Goal: Transaction & Acquisition: Purchase product/service

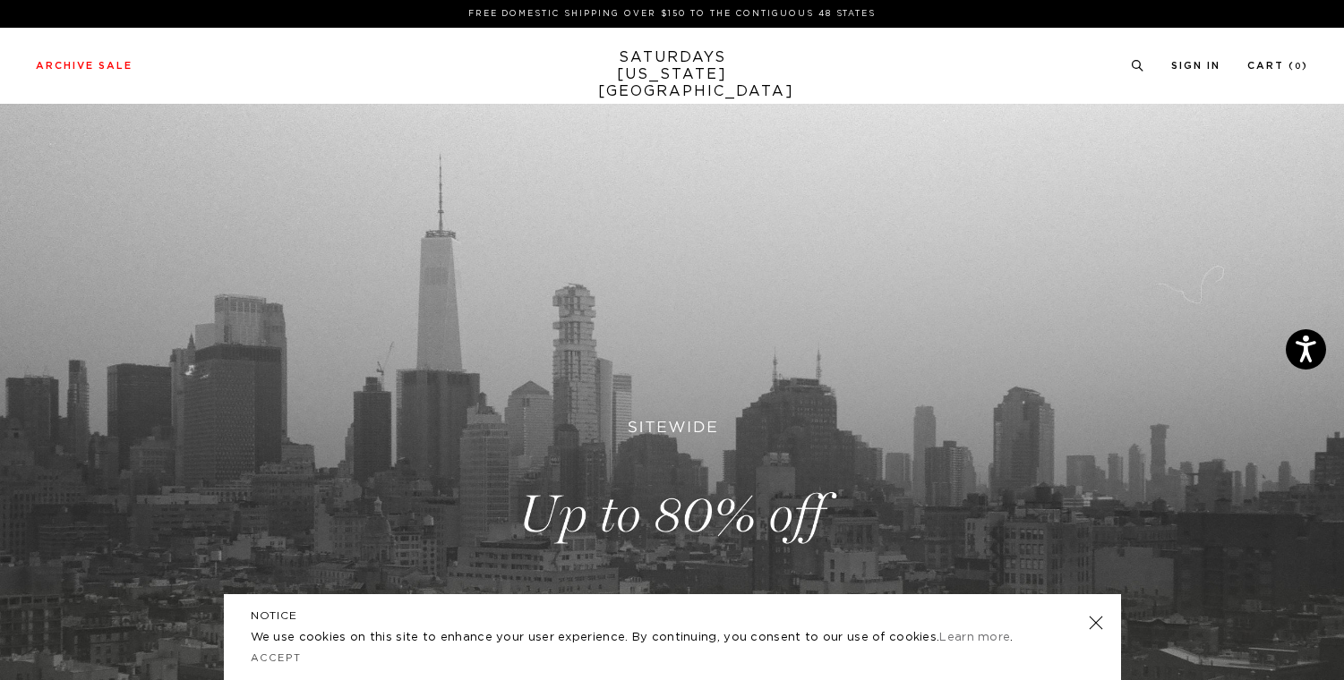
click at [64, 53] on div "Archive Sale Men's Tees Shirts Shorts Swim Knitwear Pants Sweats Women's" at bounding box center [672, 66] width 1344 height 76
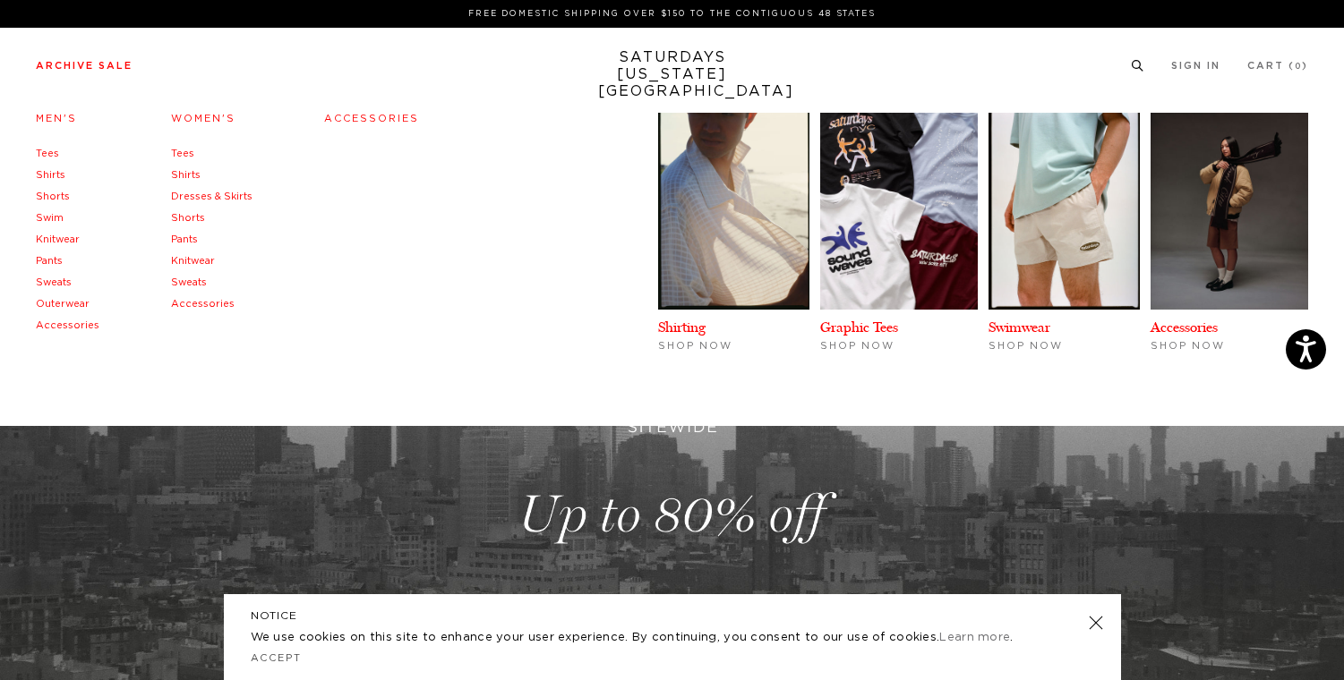
click at [64, 59] on li "Archive Sale Men's Tees Shirts Shorts Swim Knitwear Pants Sweats Outerwear" at bounding box center [84, 65] width 97 height 16
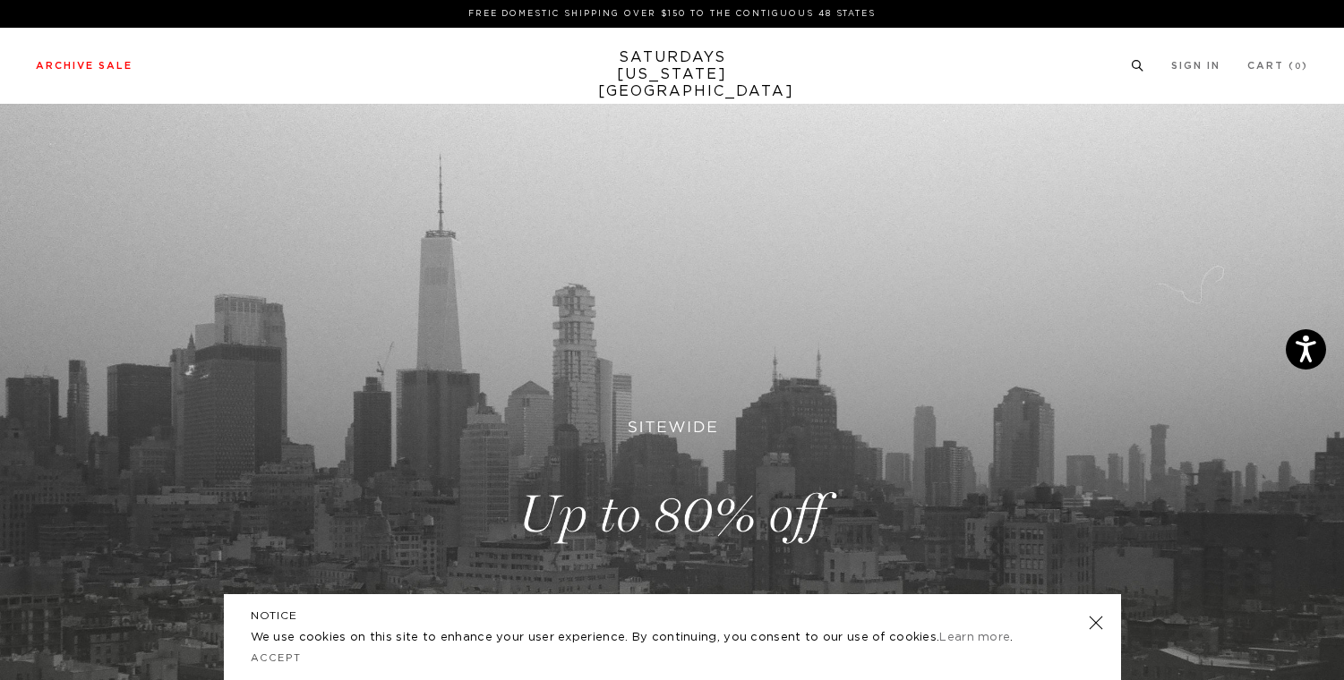
click at [1134, 63] on icon at bounding box center [1137, 66] width 13 height 12
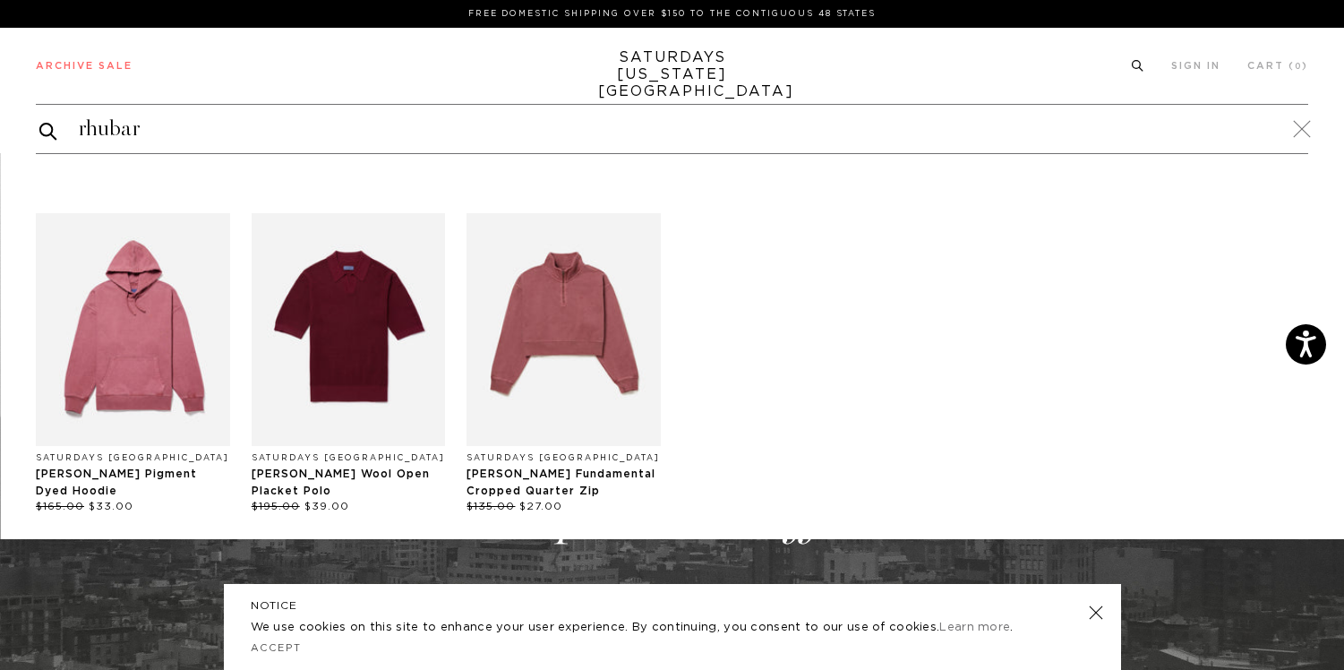
type input "rhubarb"
click at [167, 315] on img "Products: Warren Pigment Dyed Hoodie" at bounding box center [133, 329] width 194 height 233
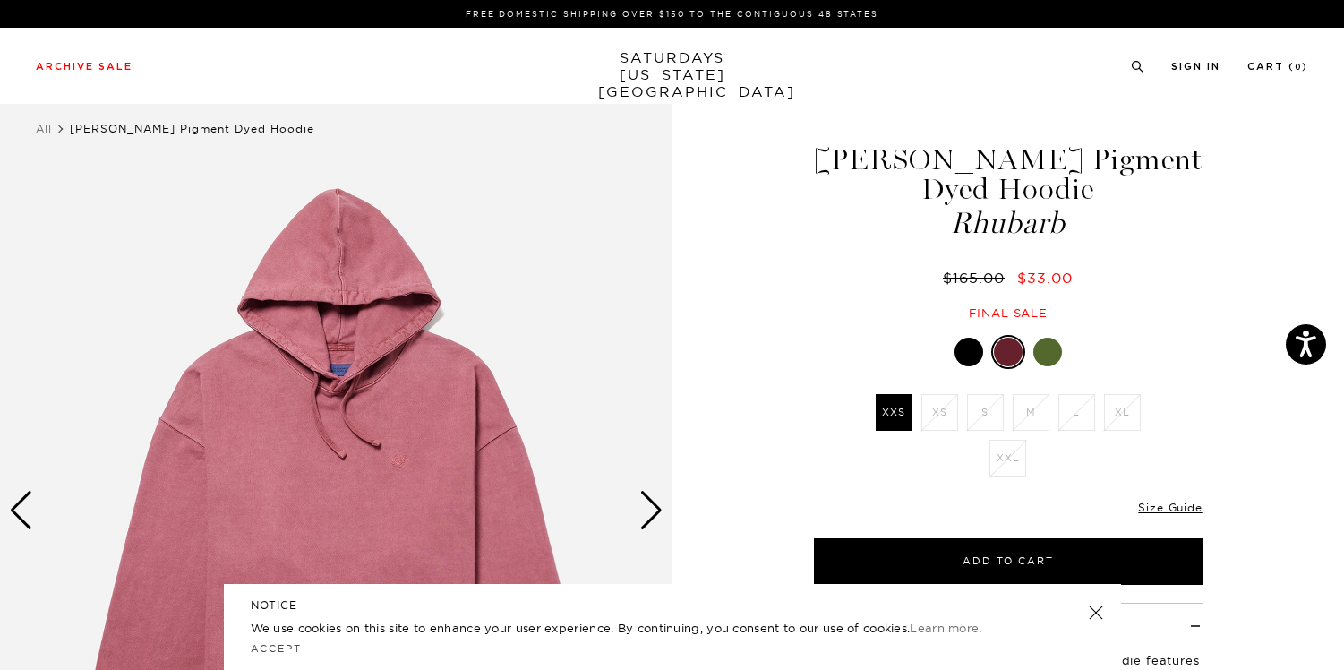
click at [1095, 611] on link at bounding box center [1094, 612] width 25 height 25
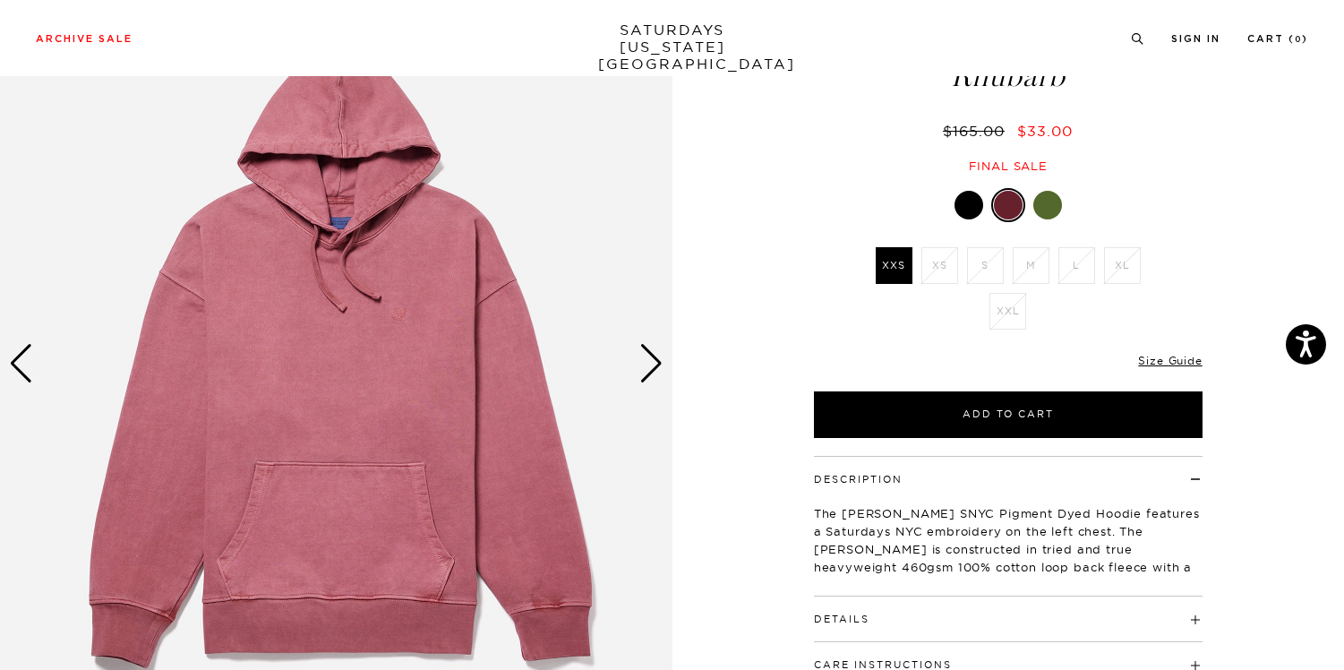
scroll to position [148, 0]
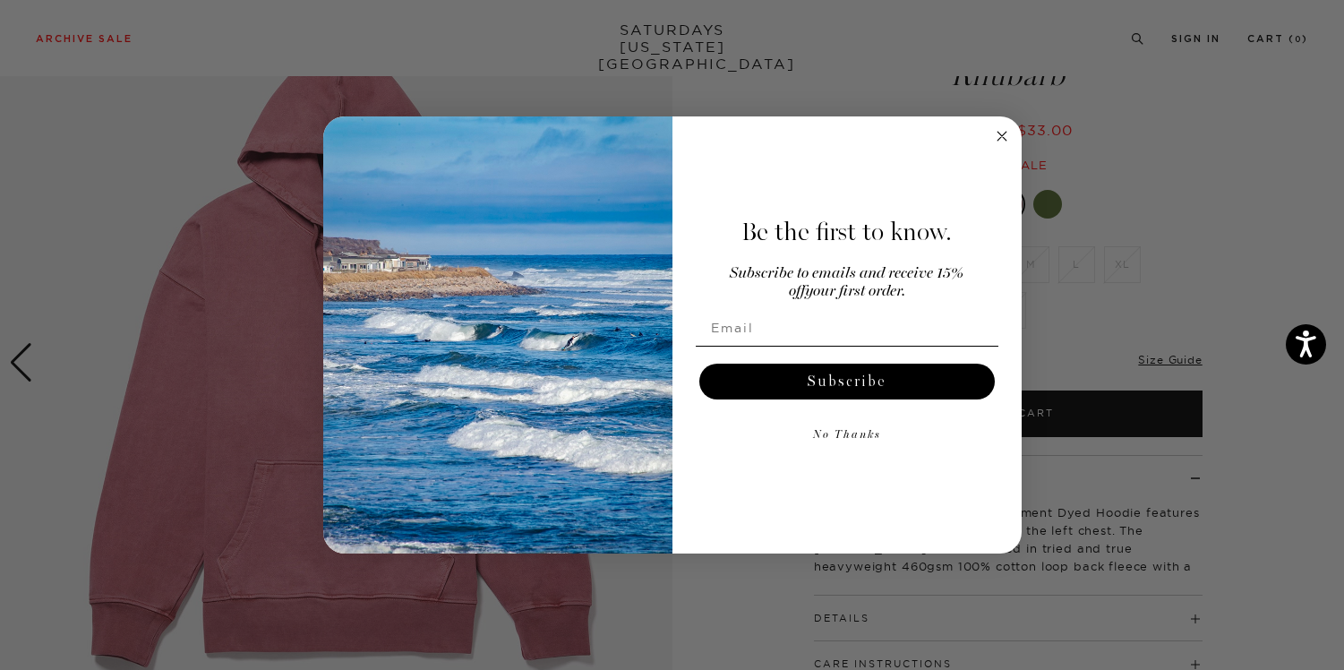
click at [998, 132] on circle "Close dialog" at bounding box center [1001, 136] width 21 height 21
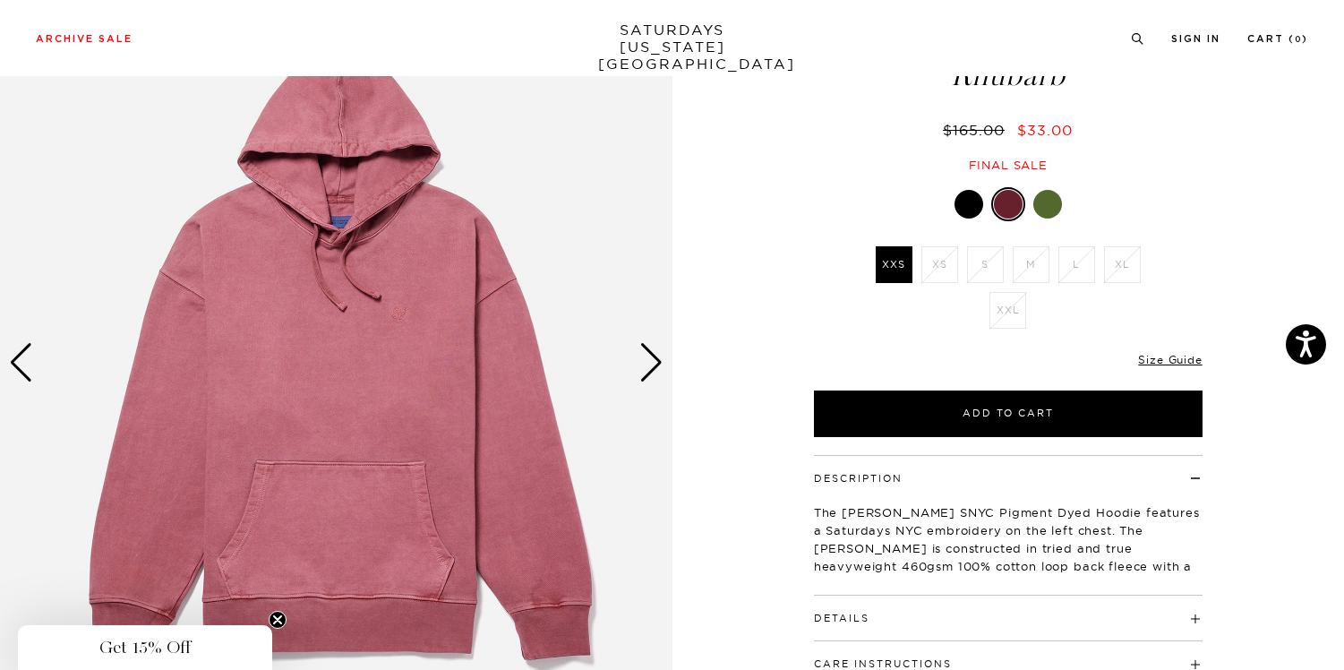
click at [651, 361] on div "Next slide" at bounding box center [651, 362] width 24 height 39
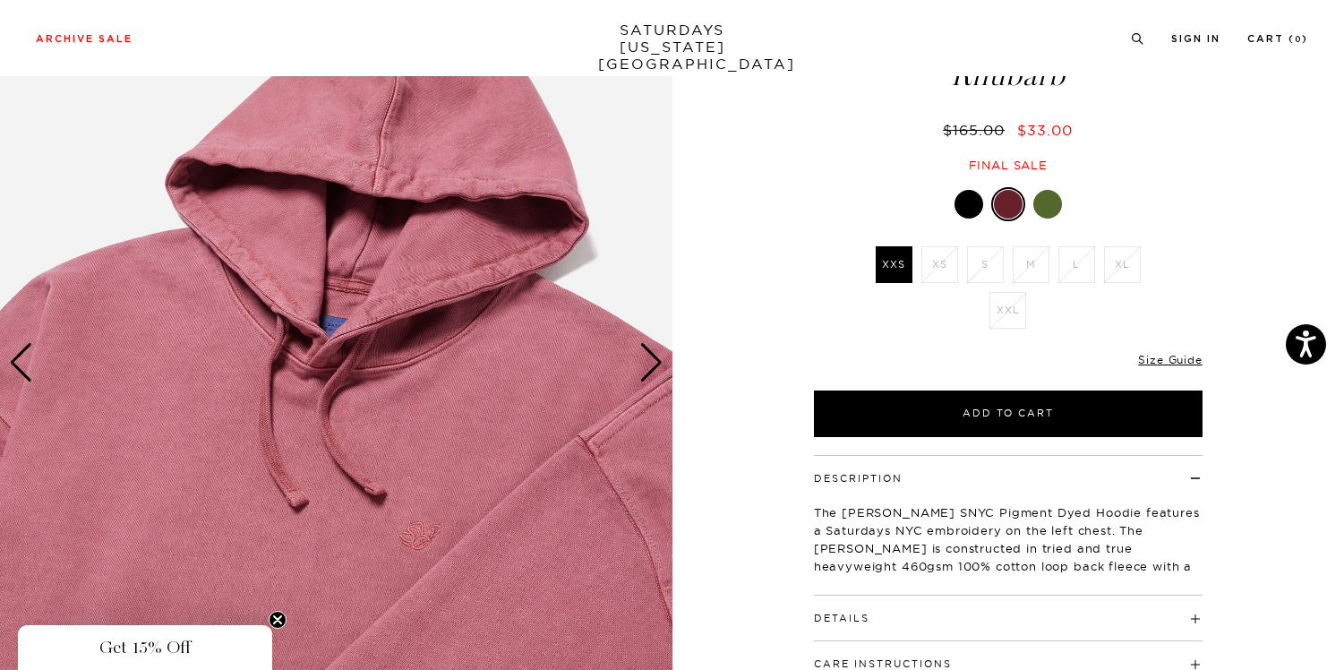
click at [651, 361] on div "Next slide" at bounding box center [651, 362] width 24 height 39
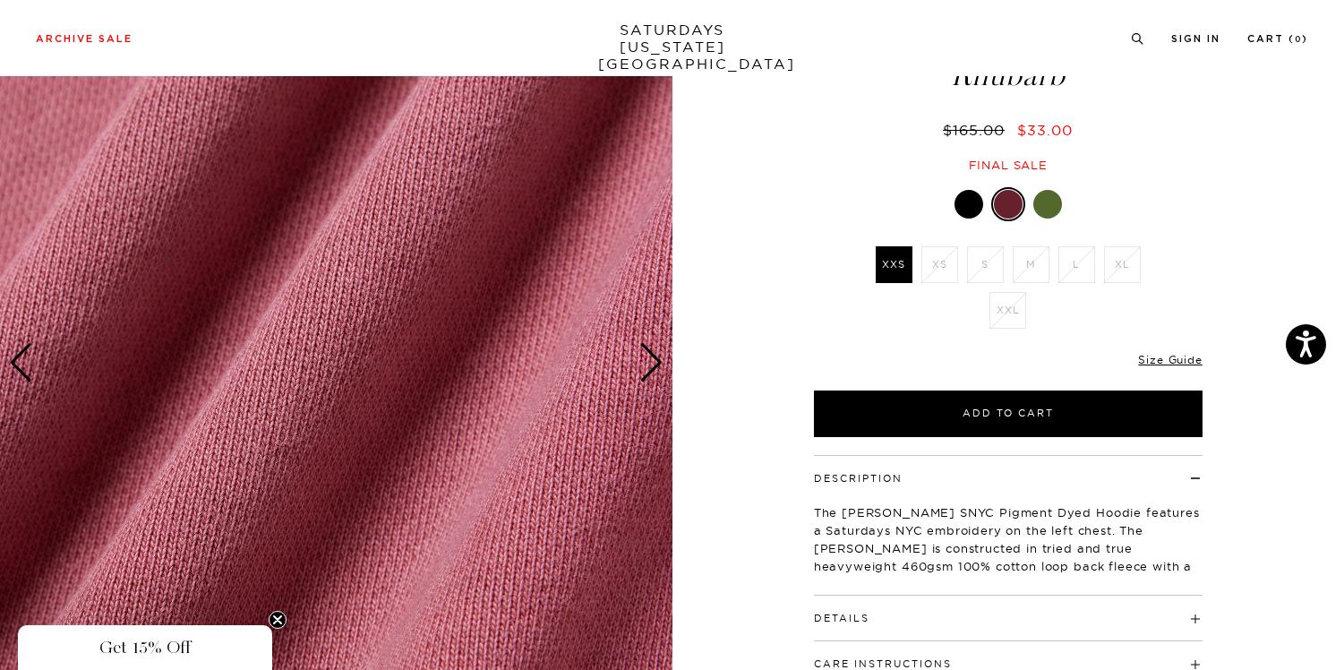
click at [651, 361] on div "Next slide" at bounding box center [651, 362] width 24 height 39
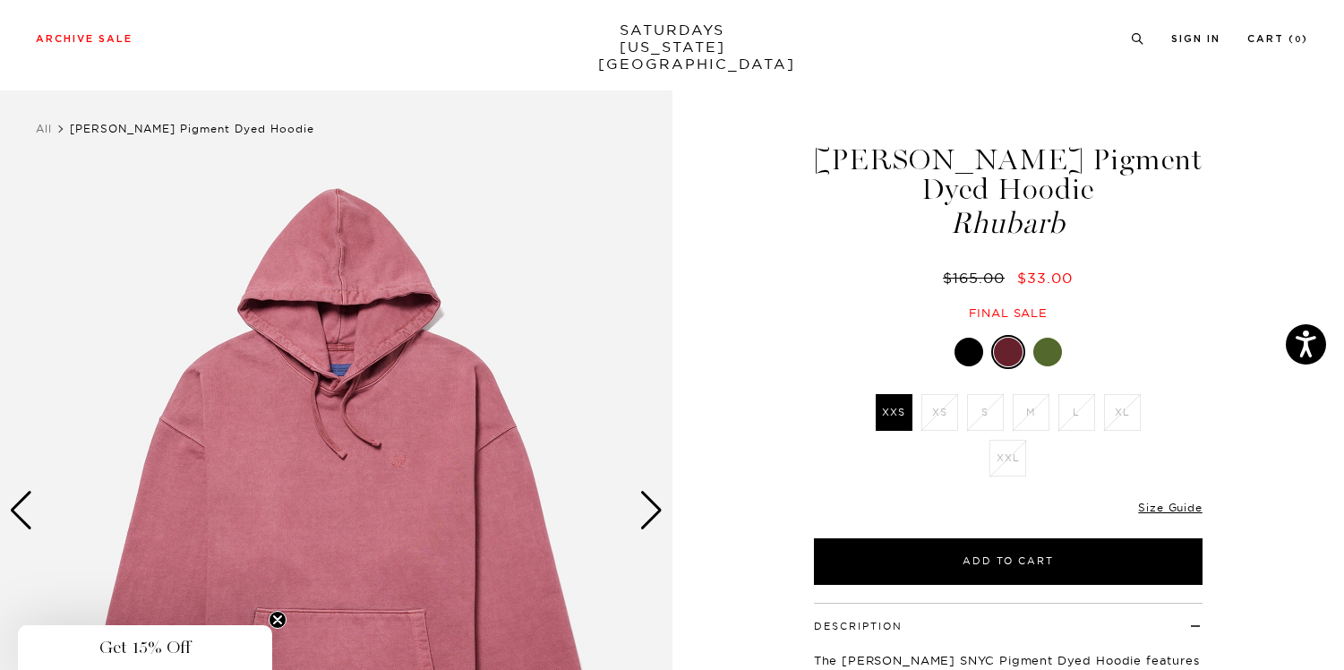
scroll to position [167, 0]
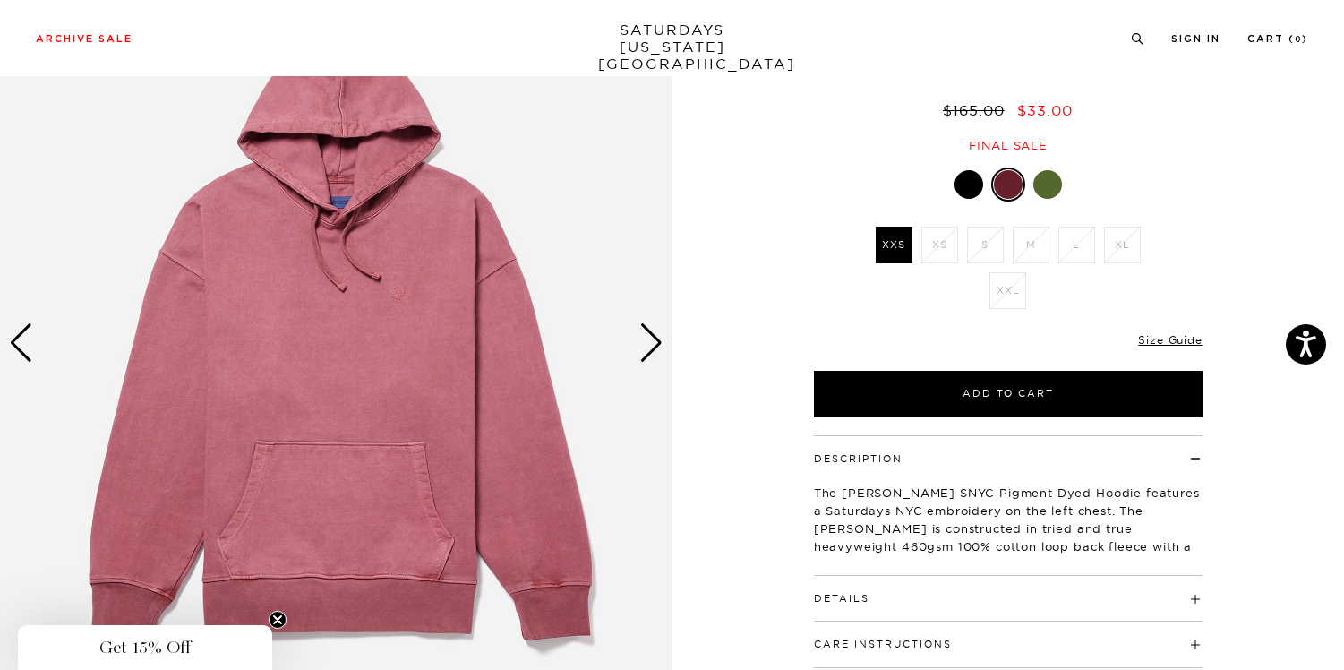
click at [1046, 184] on div at bounding box center [1047, 184] width 29 height 29
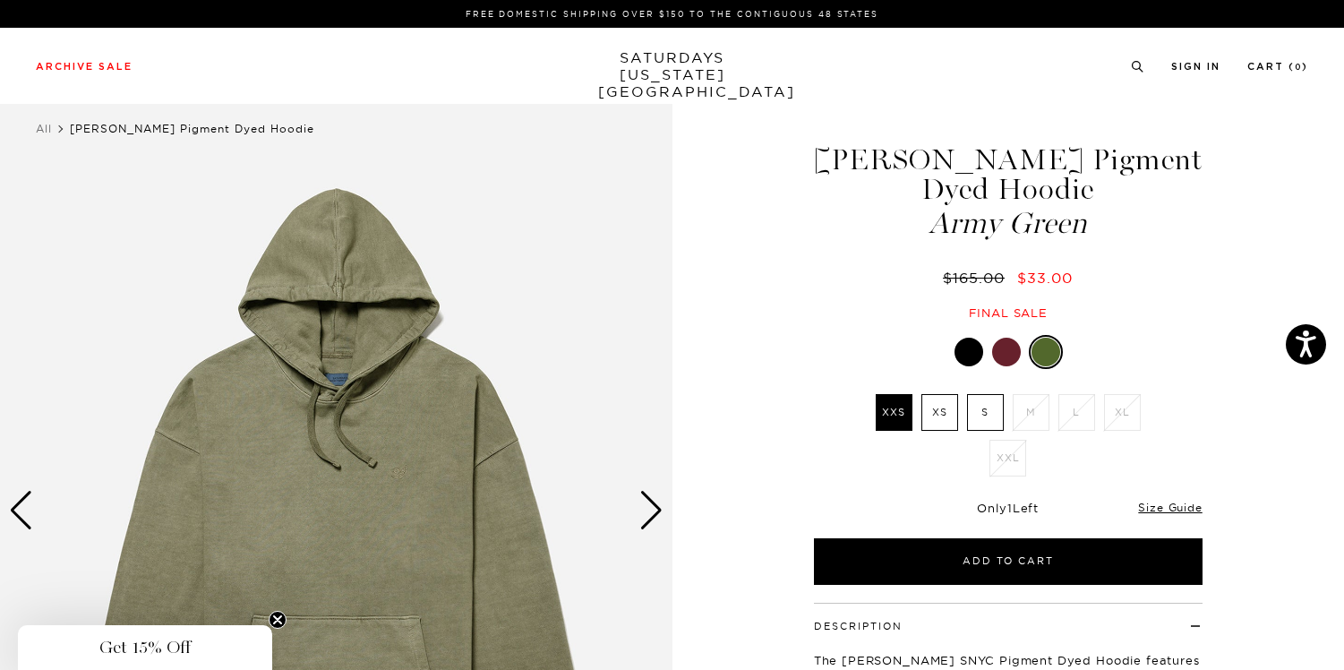
click at [972, 349] on div at bounding box center [968, 352] width 29 height 29
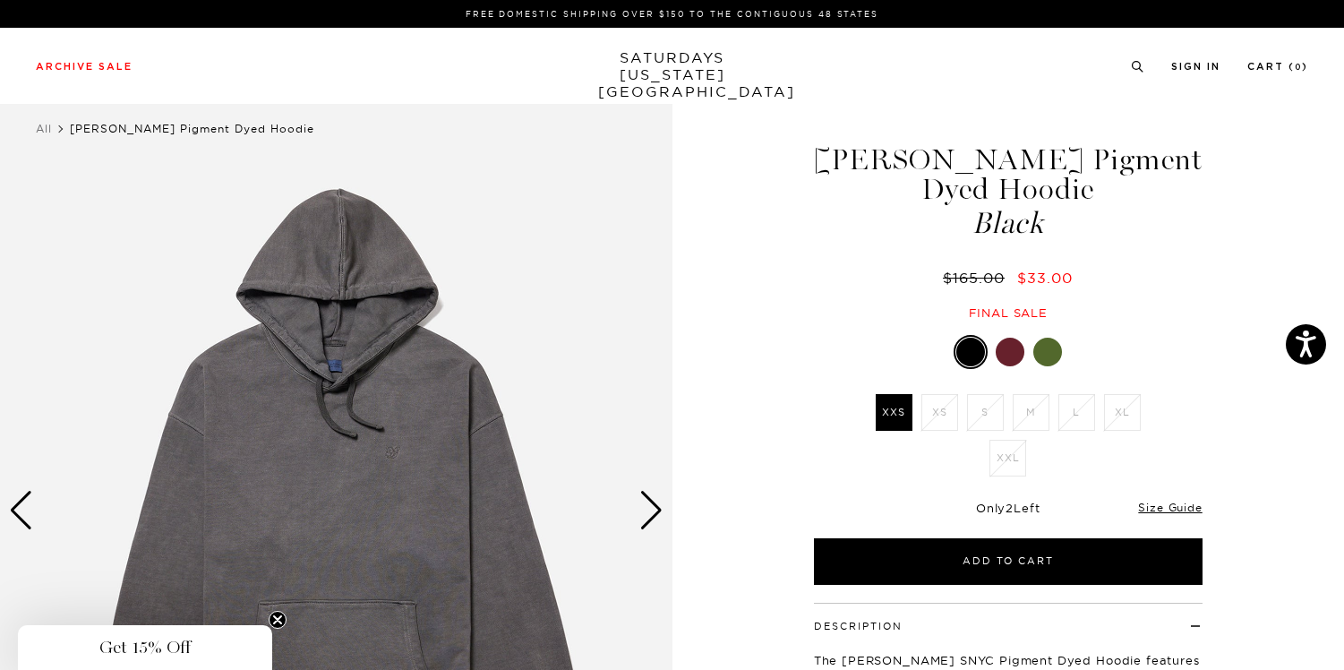
click at [1021, 339] on div at bounding box center [1008, 352] width 389 height 34
click at [1013, 347] on div at bounding box center [1010, 352] width 29 height 29
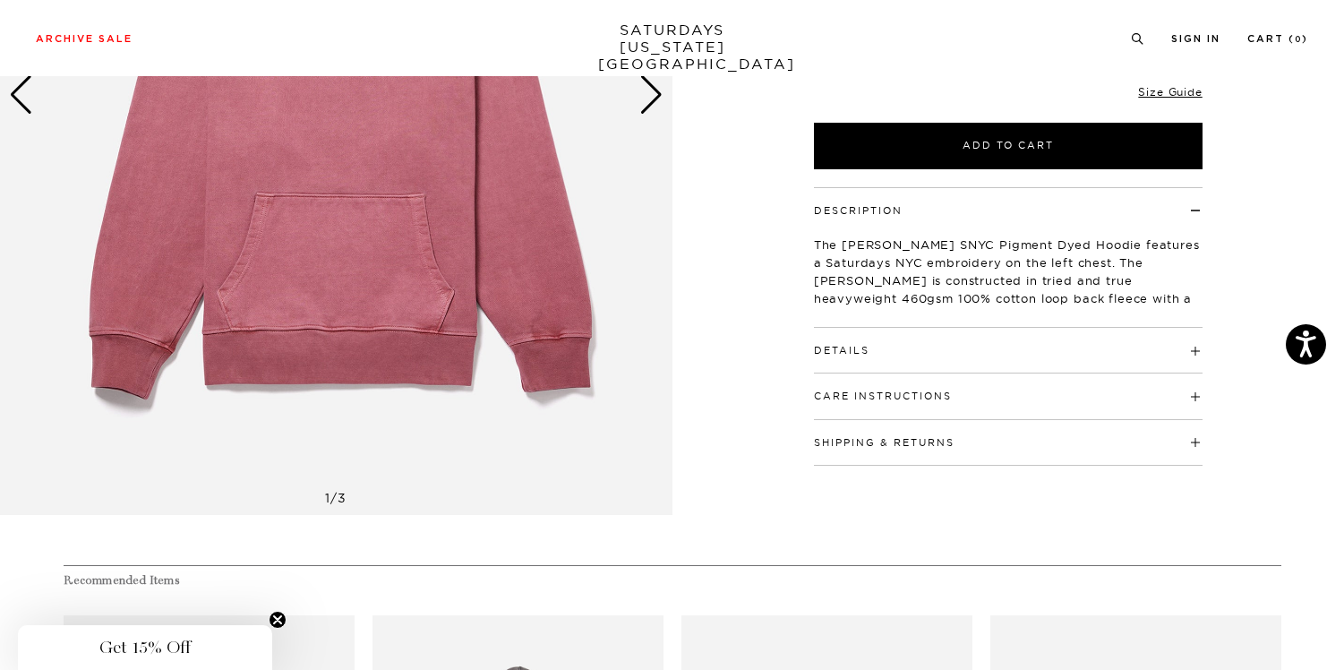
scroll to position [414, 0]
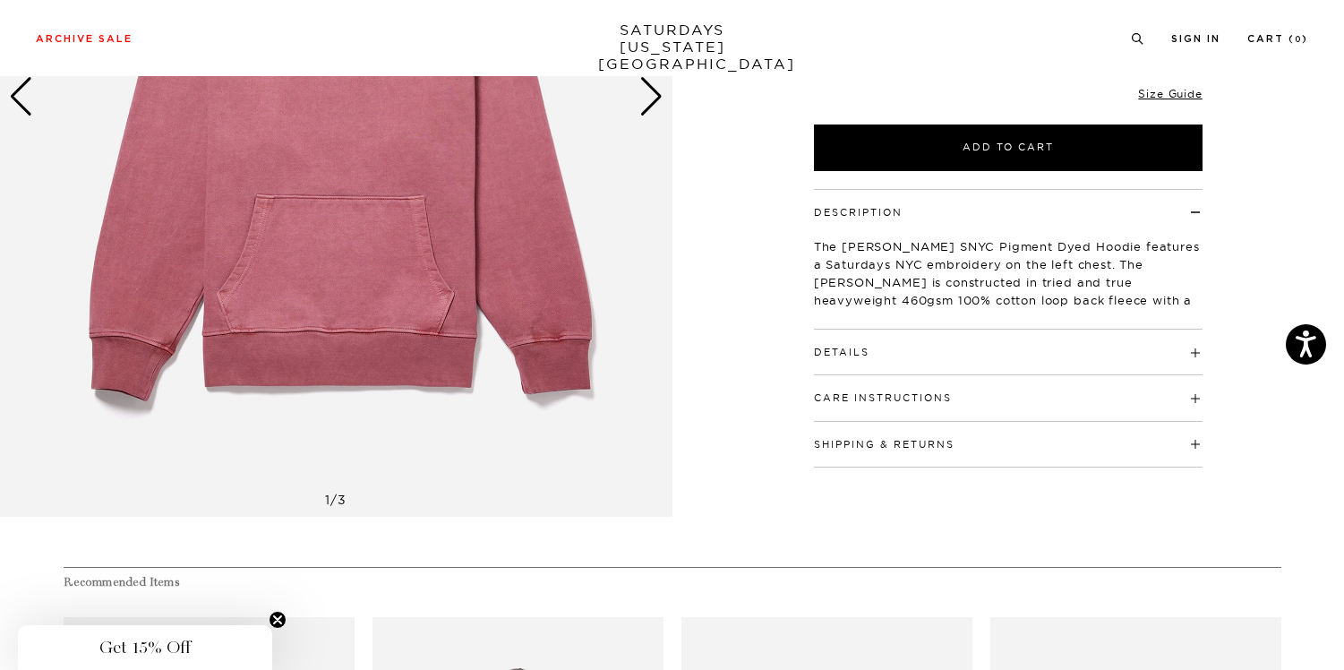
click at [899, 347] on h4 "Details" at bounding box center [1008, 344] width 389 height 30
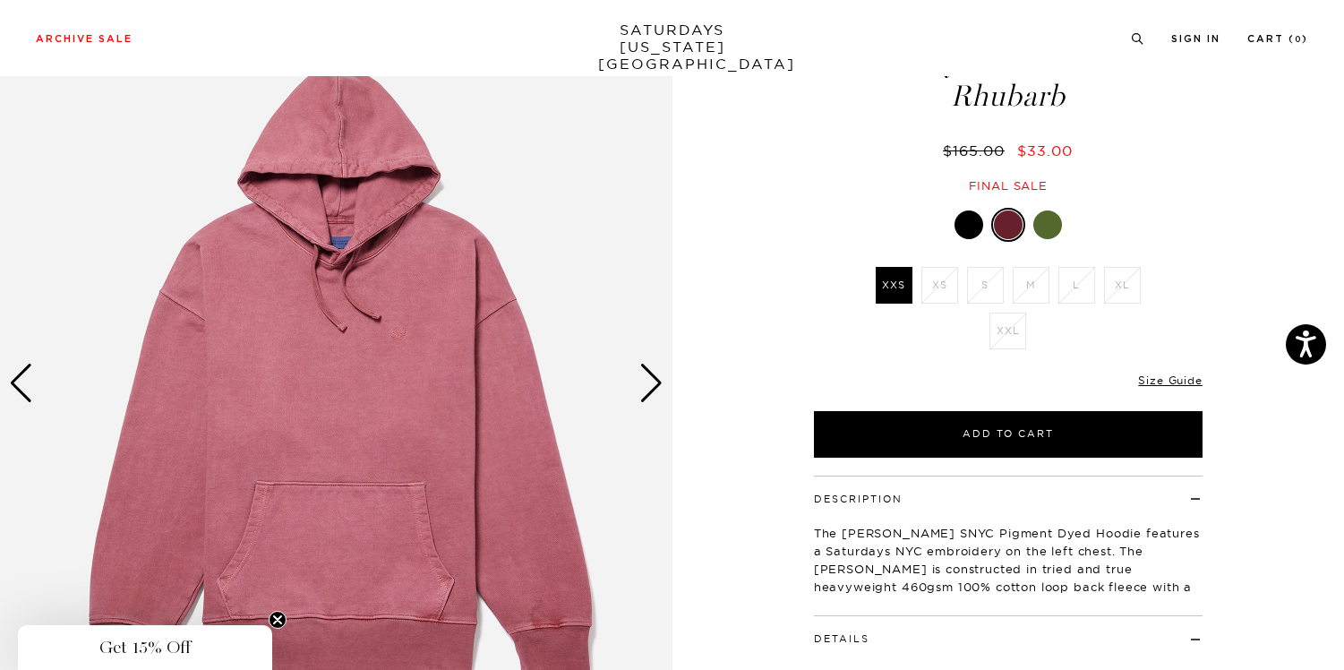
scroll to position [129, 0]
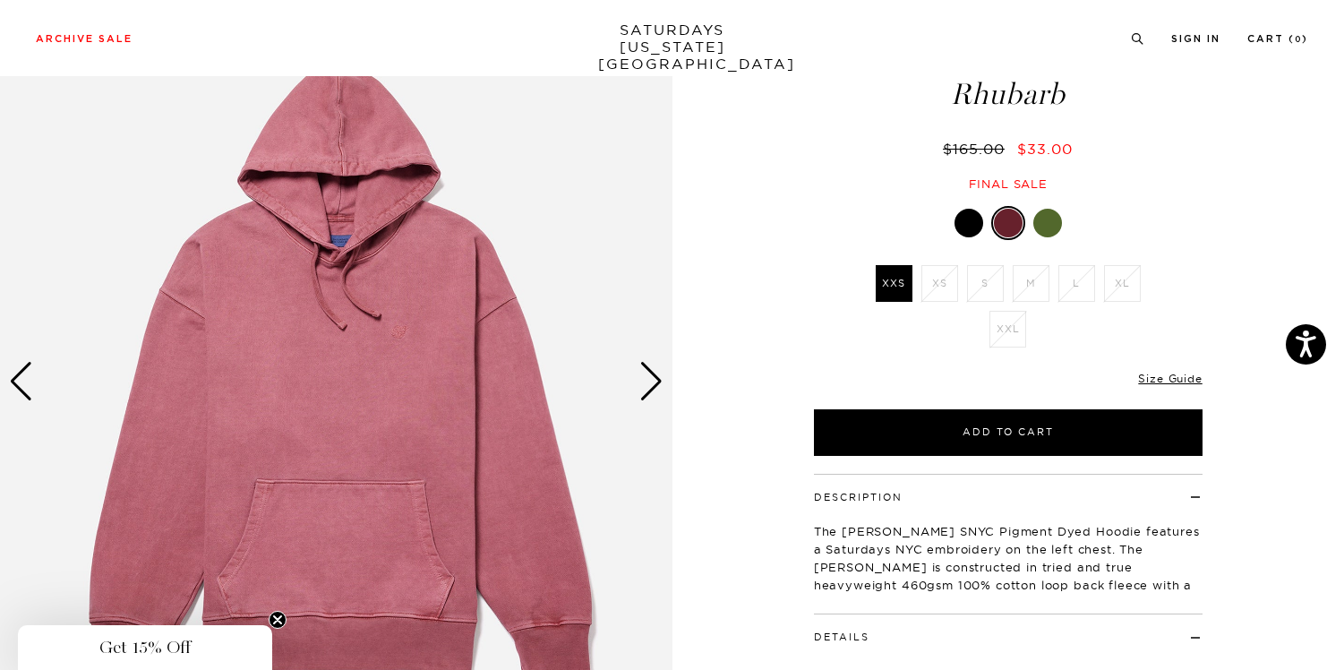
click at [649, 389] on div "Next slide" at bounding box center [651, 381] width 24 height 39
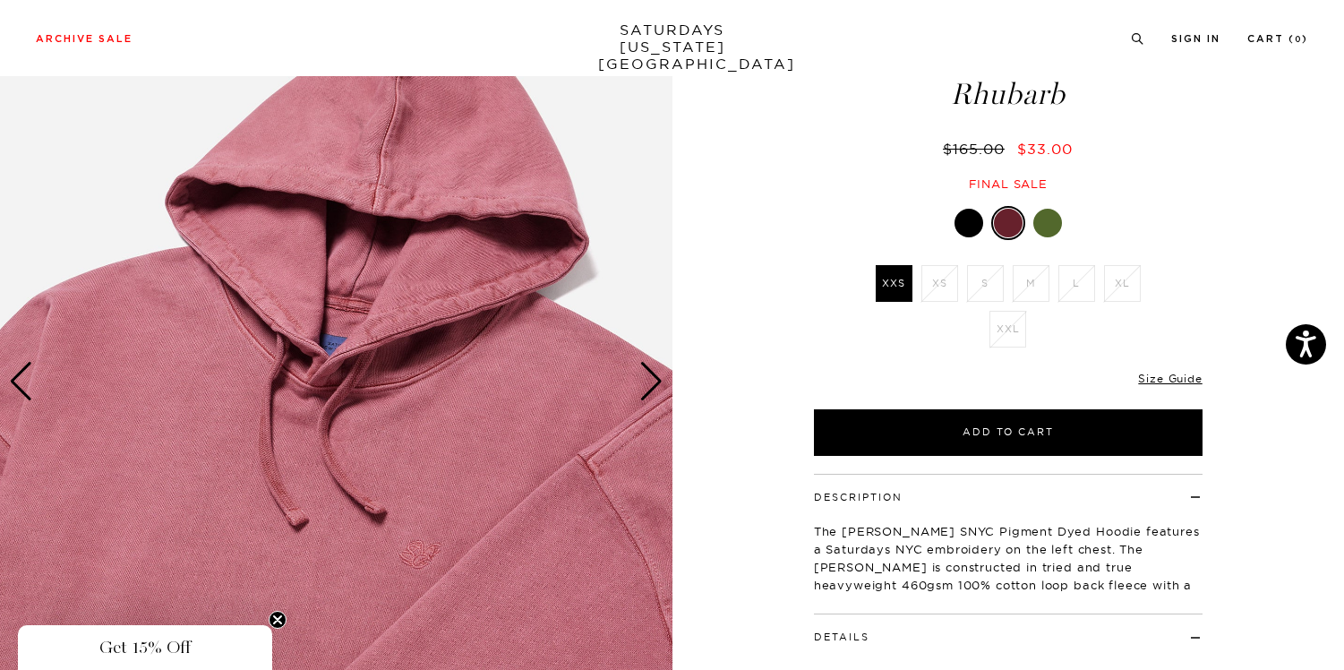
click at [649, 389] on div "Next slide" at bounding box center [651, 381] width 24 height 39
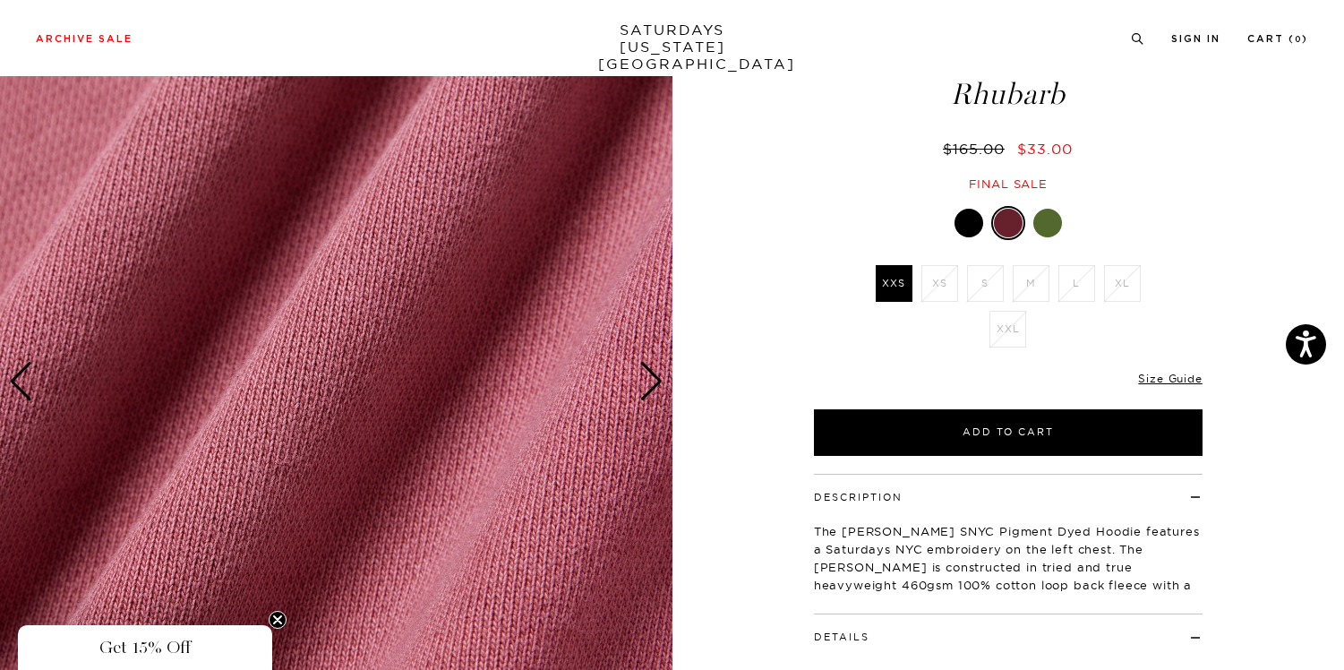
click at [649, 389] on div "Next slide" at bounding box center [651, 381] width 24 height 39
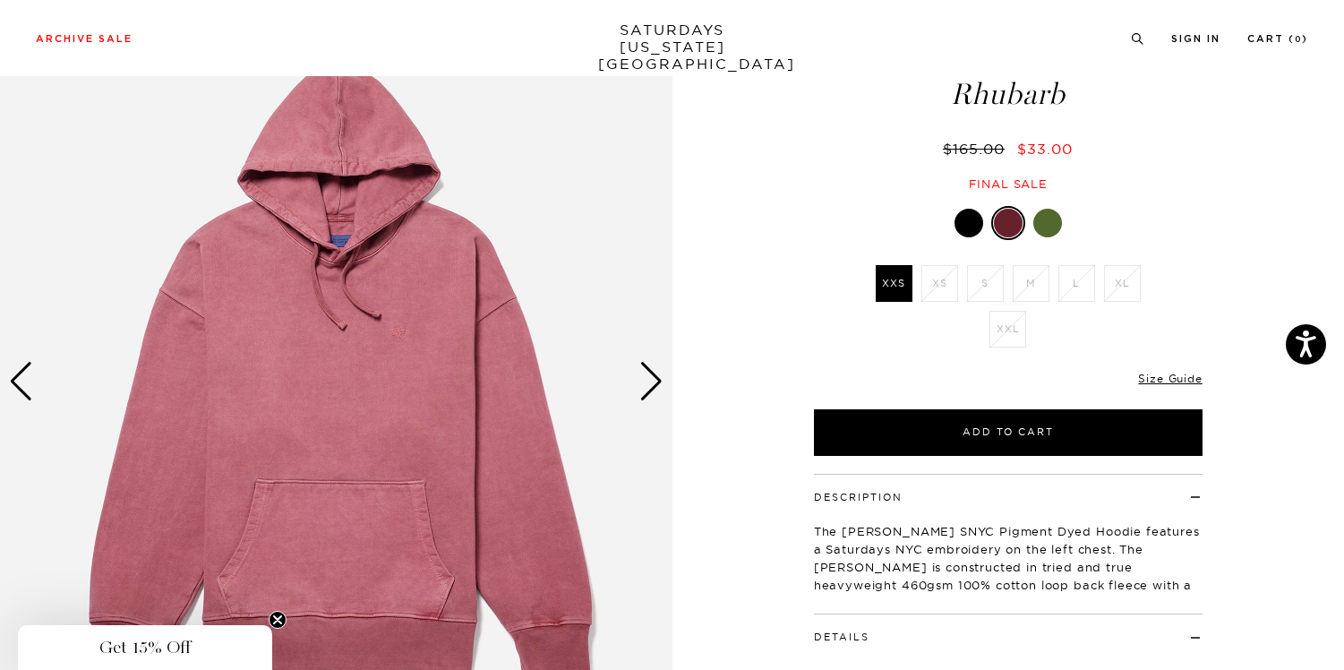
click at [649, 389] on div "Next slide" at bounding box center [651, 381] width 24 height 39
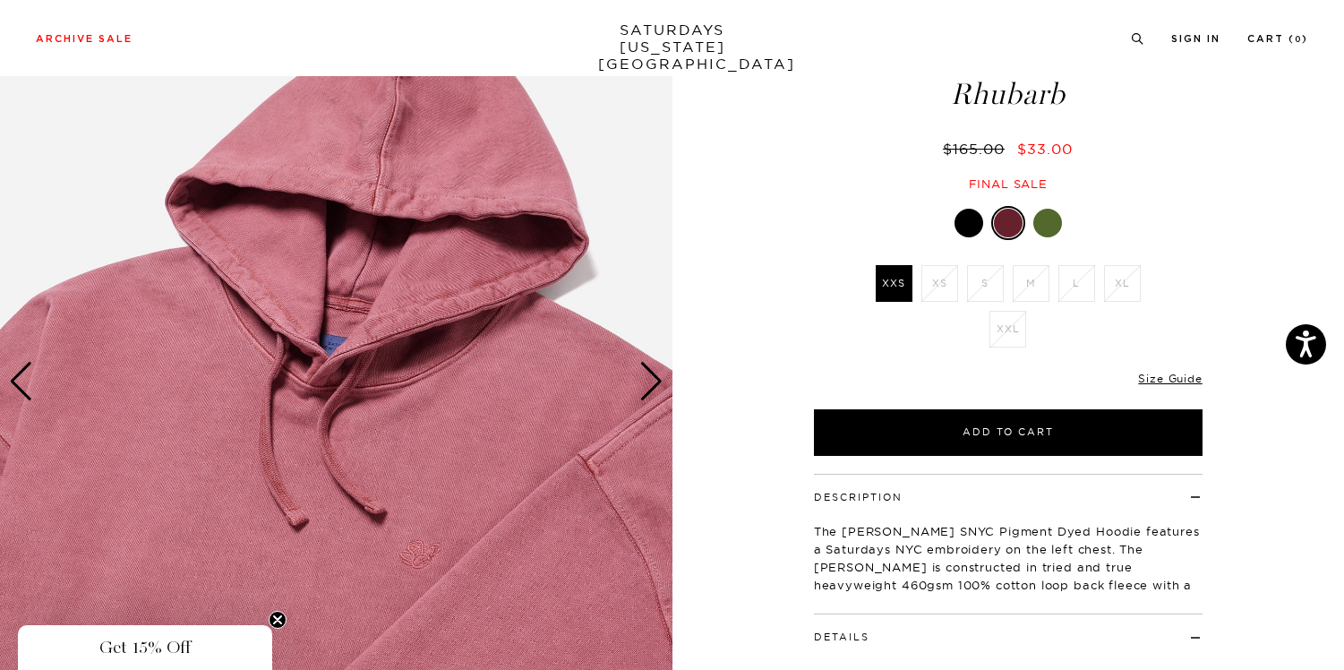
click at [649, 389] on div "Next slide" at bounding box center [651, 381] width 24 height 39
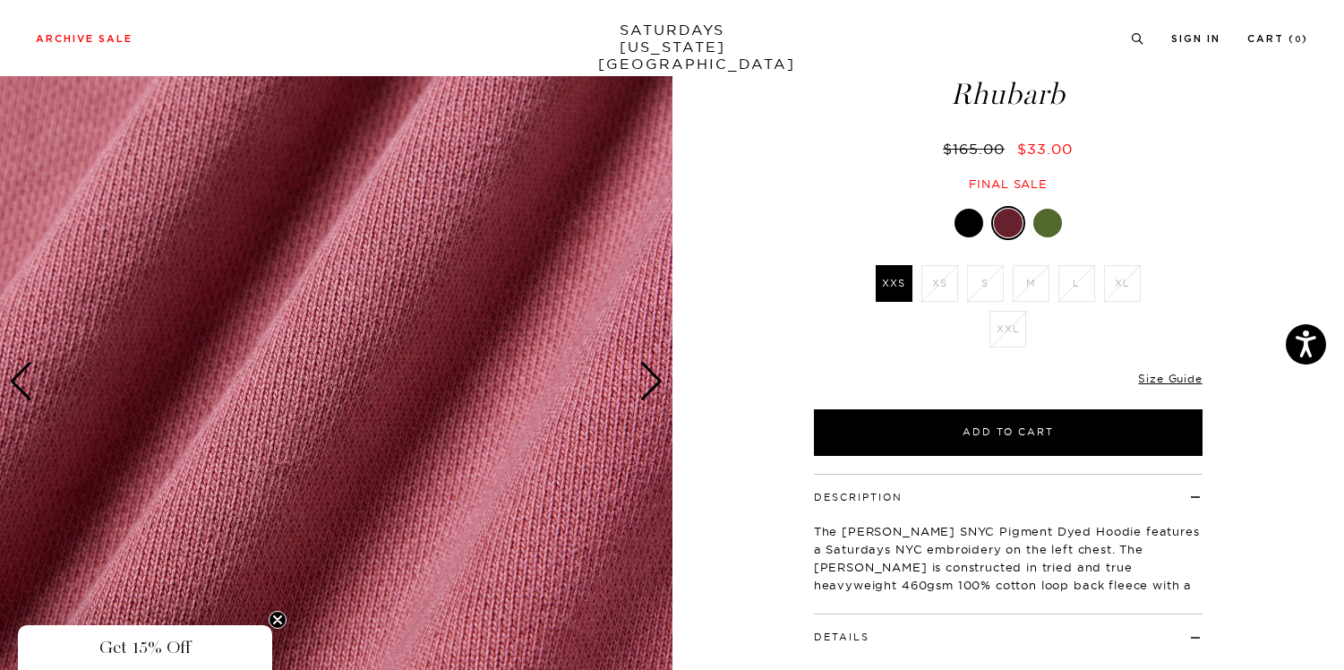
click at [649, 389] on div "Next slide" at bounding box center [651, 381] width 24 height 39
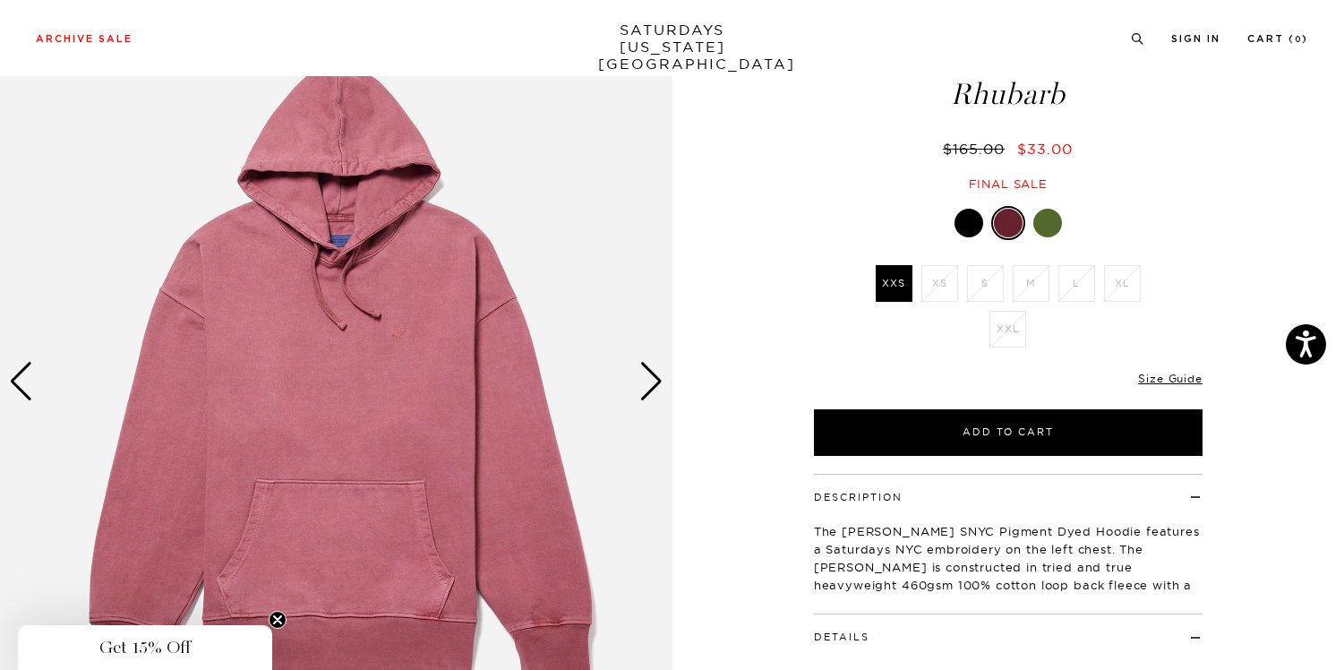
click at [649, 389] on div "Next slide" at bounding box center [651, 381] width 24 height 39
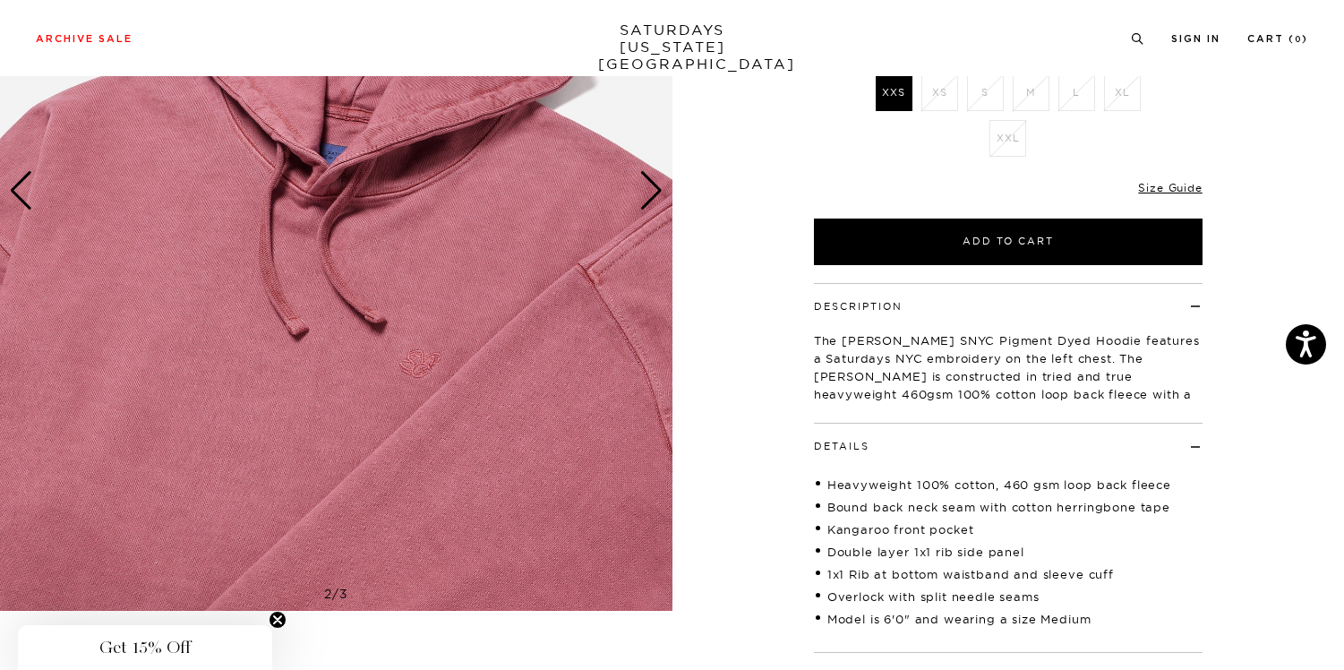
scroll to position [0, 0]
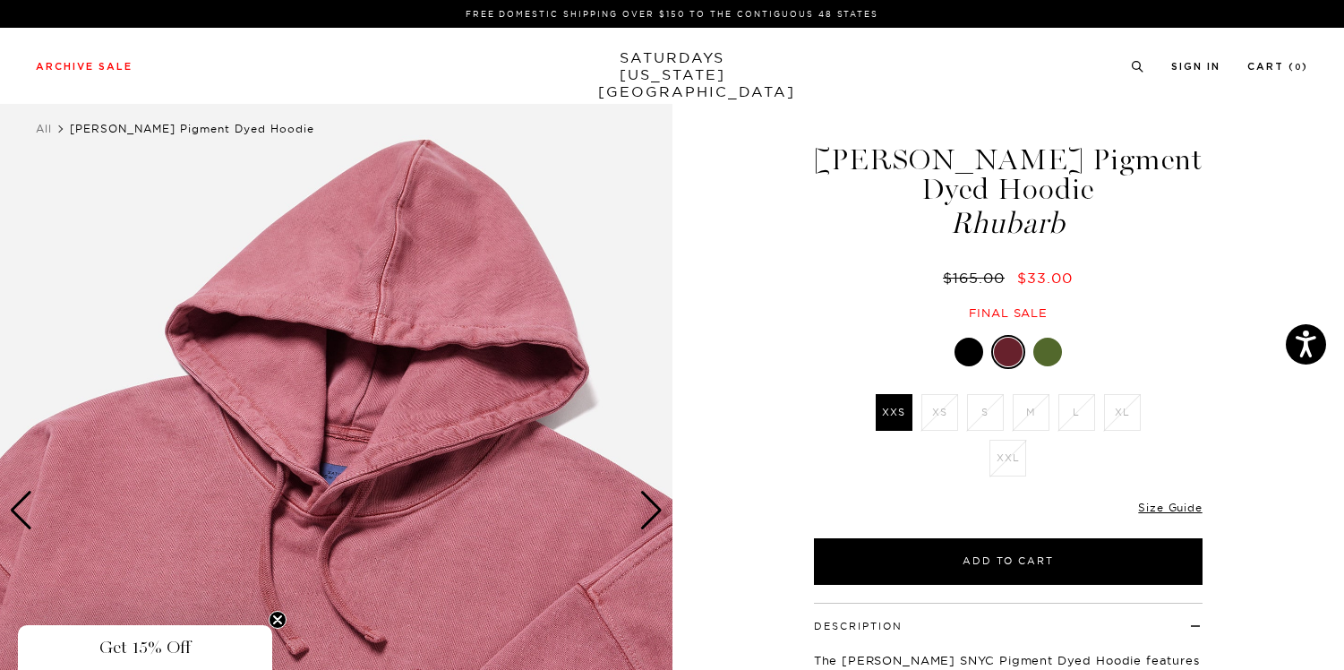
click at [959, 347] on div at bounding box center [968, 352] width 29 height 29
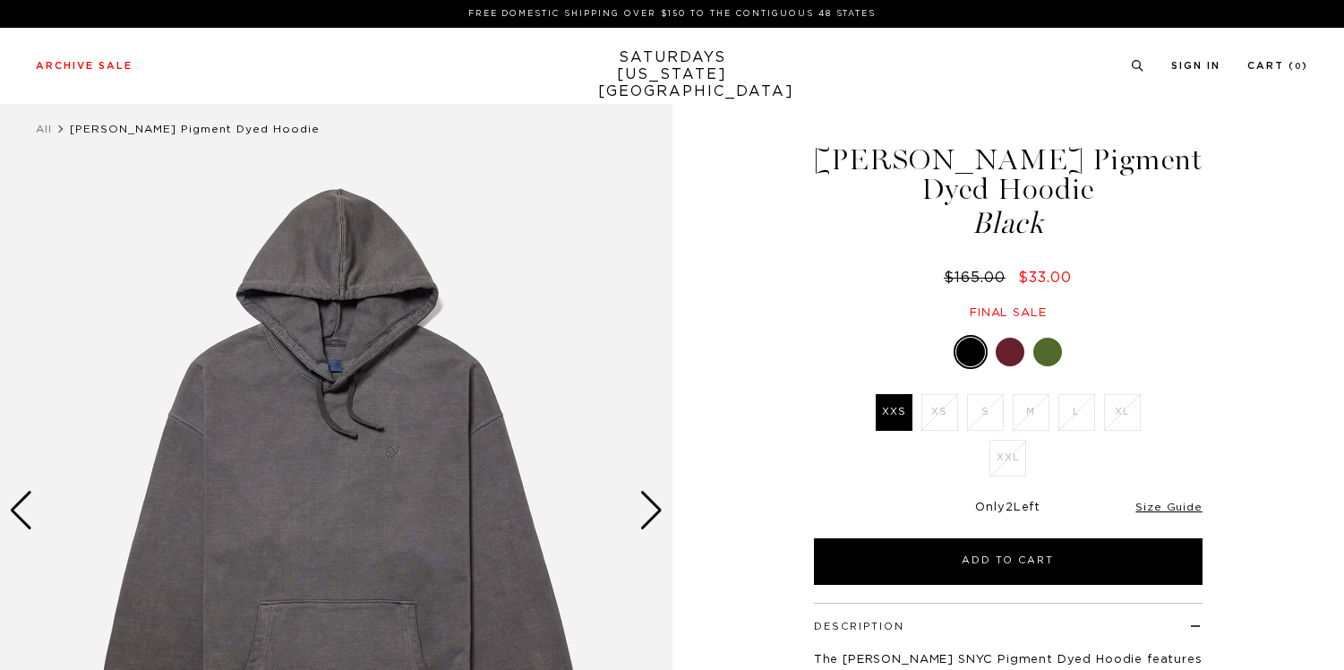
click at [646, 513] on div "Next slide" at bounding box center [651, 510] width 24 height 39
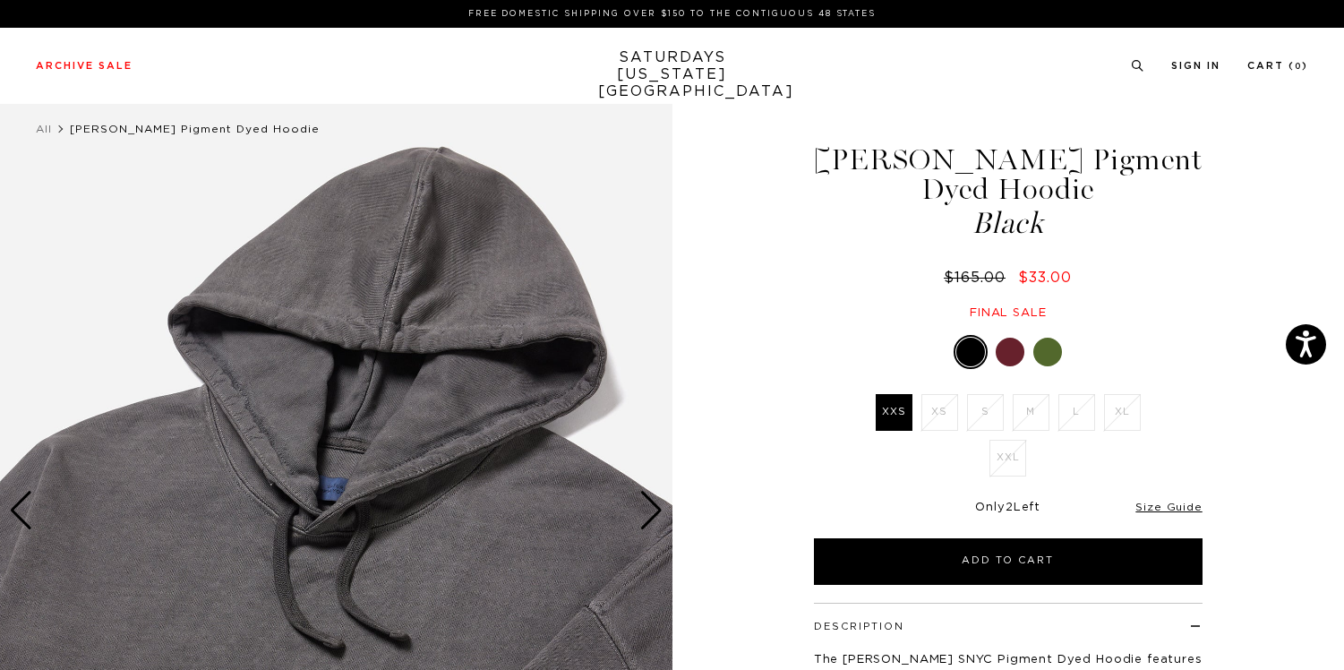
click at [646, 513] on div "Next slide" at bounding box center [651, 510] width 24 height 39
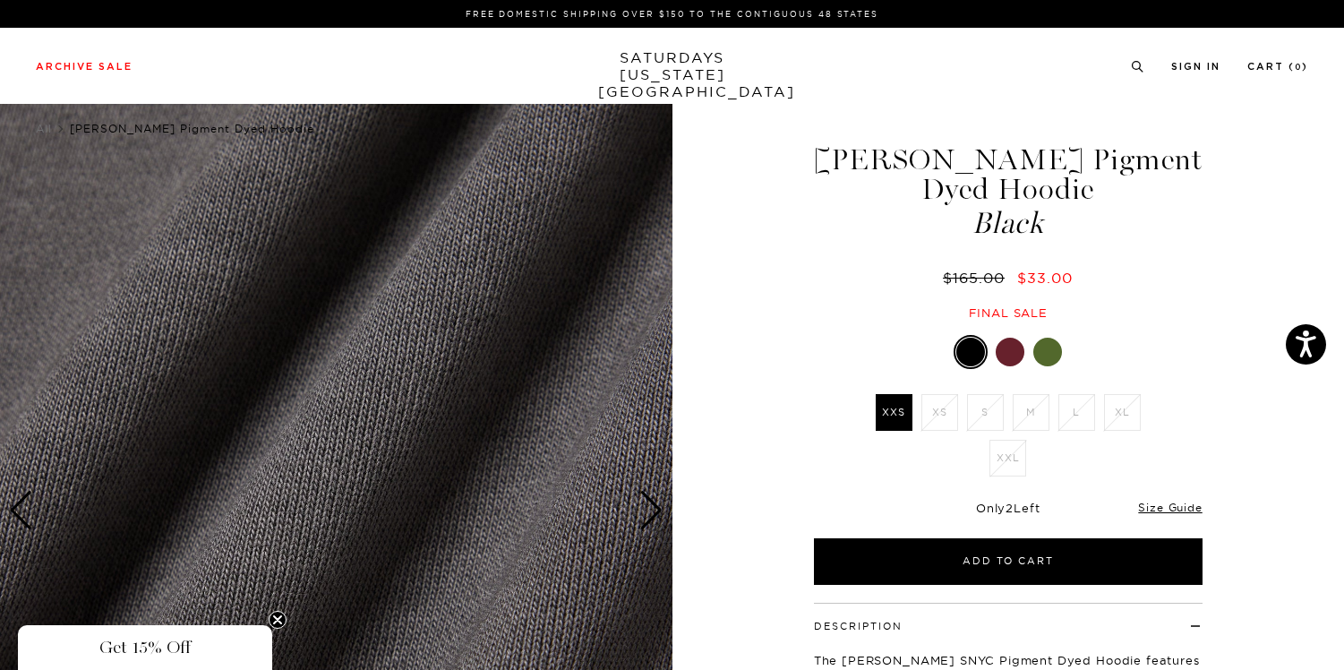
click at [646, 513] on div "Next slide" at bounding box center [651, 510] width 24 height 39
click at [647, 513] on div "Next slide" at bounding box center [651, 510] width 24 height 39
click at [655, 508] on div "Next slide" at bounding box center [651, 510] width 24 height 39
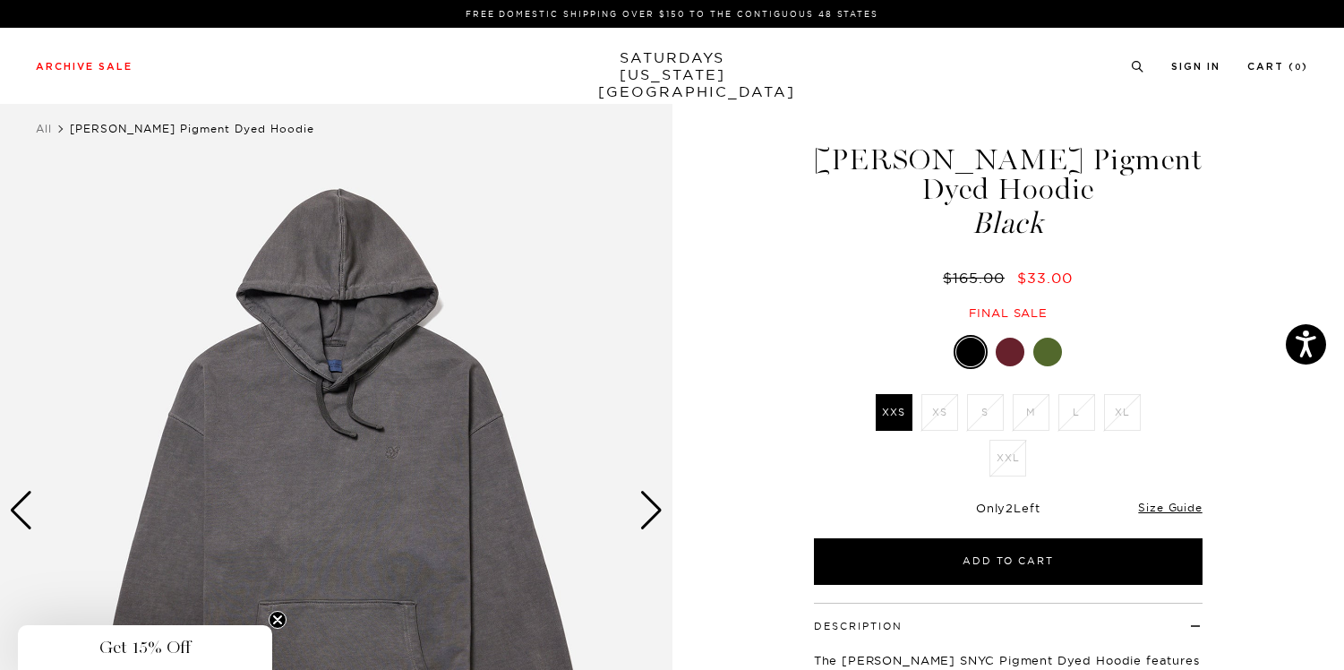
click at [1040, 360] on div at bounding box center [1047, 352] width 29 height 29
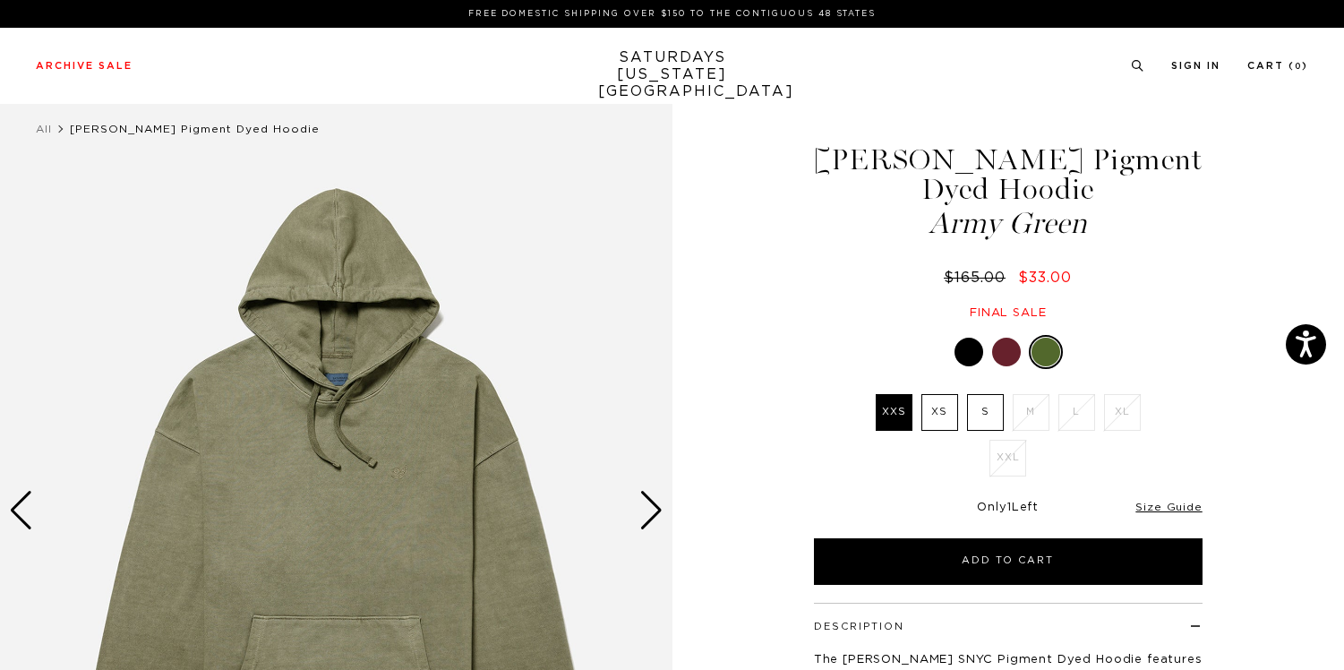
click at [653, 514] on div "Next slide" at bounding box center [651, 510] width 24 height 39
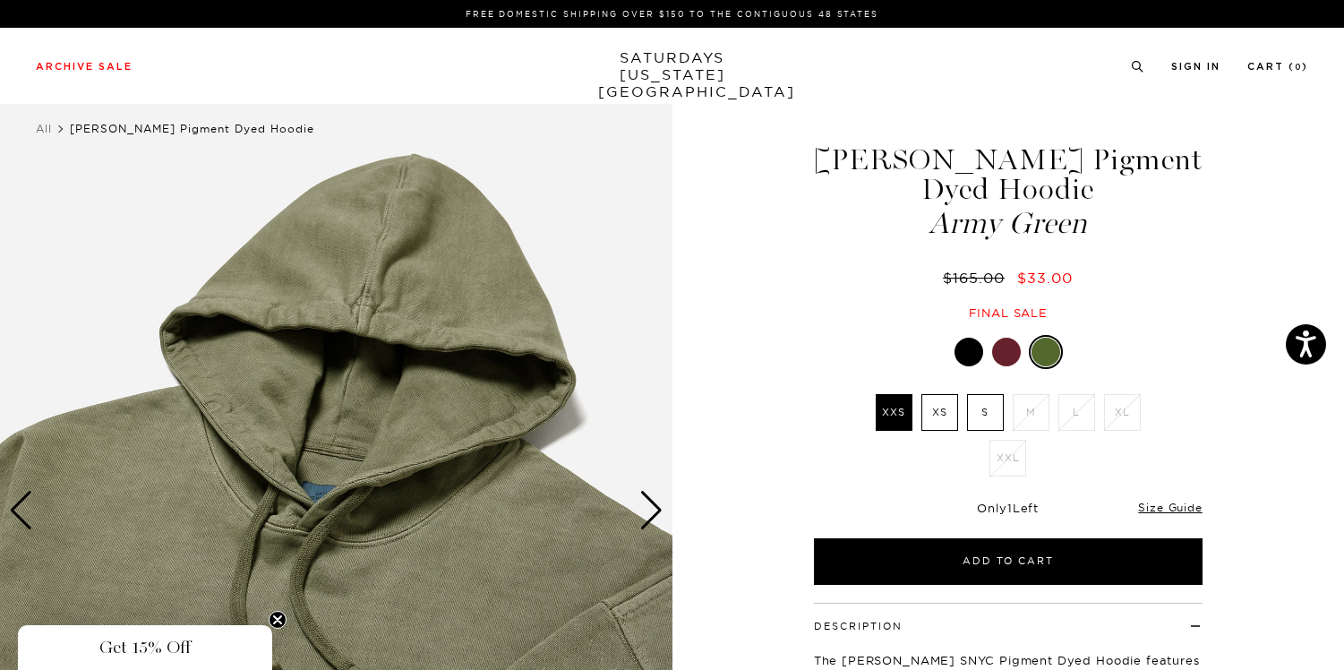
click at [653, 514] on div "Next slide" at bounding box center [651, 510] width 24 height 39
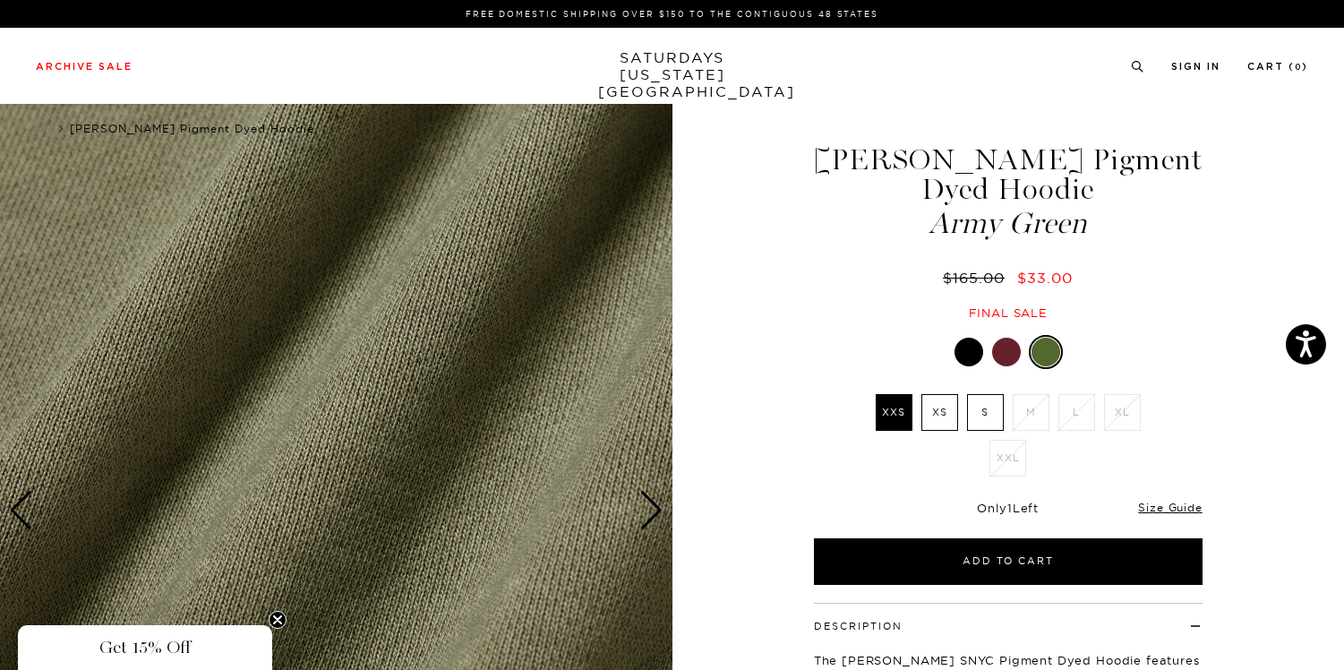
click at [653, 514] on div "Next slide" at bounding box center [651, 510] width 24 height 39
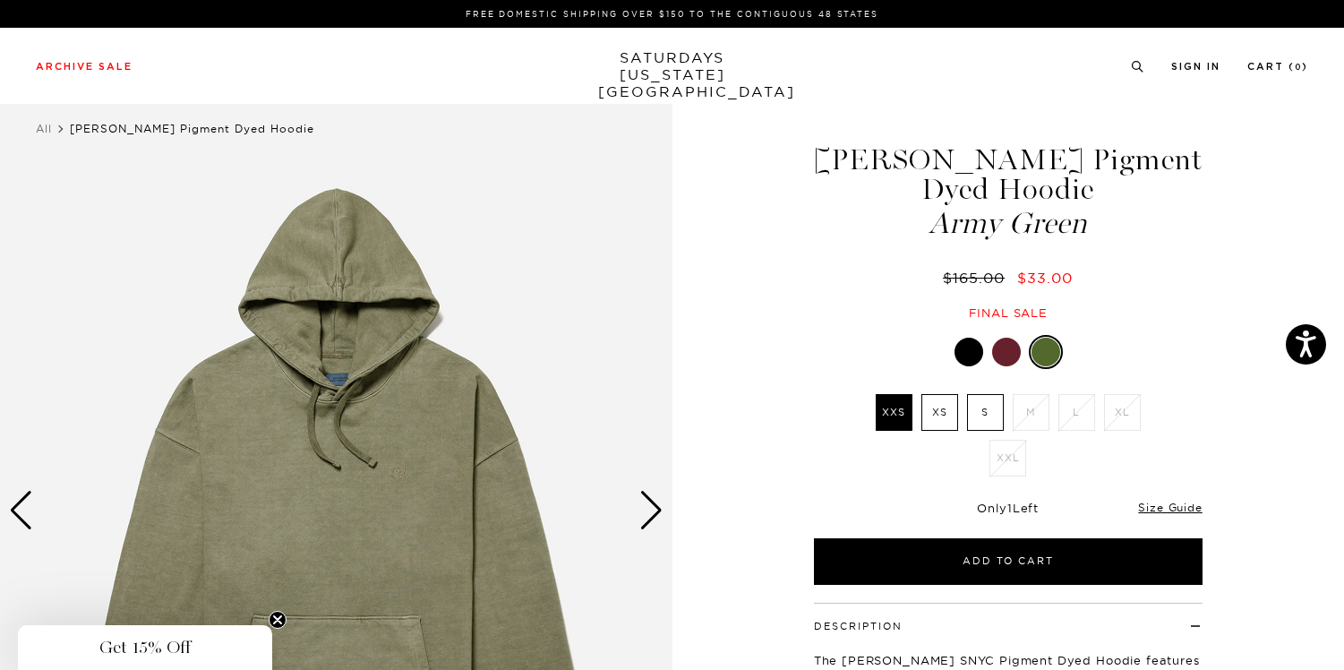
click at [653, 514] on div "Next slide" at bounding box center [651, 510] width 24 height 39
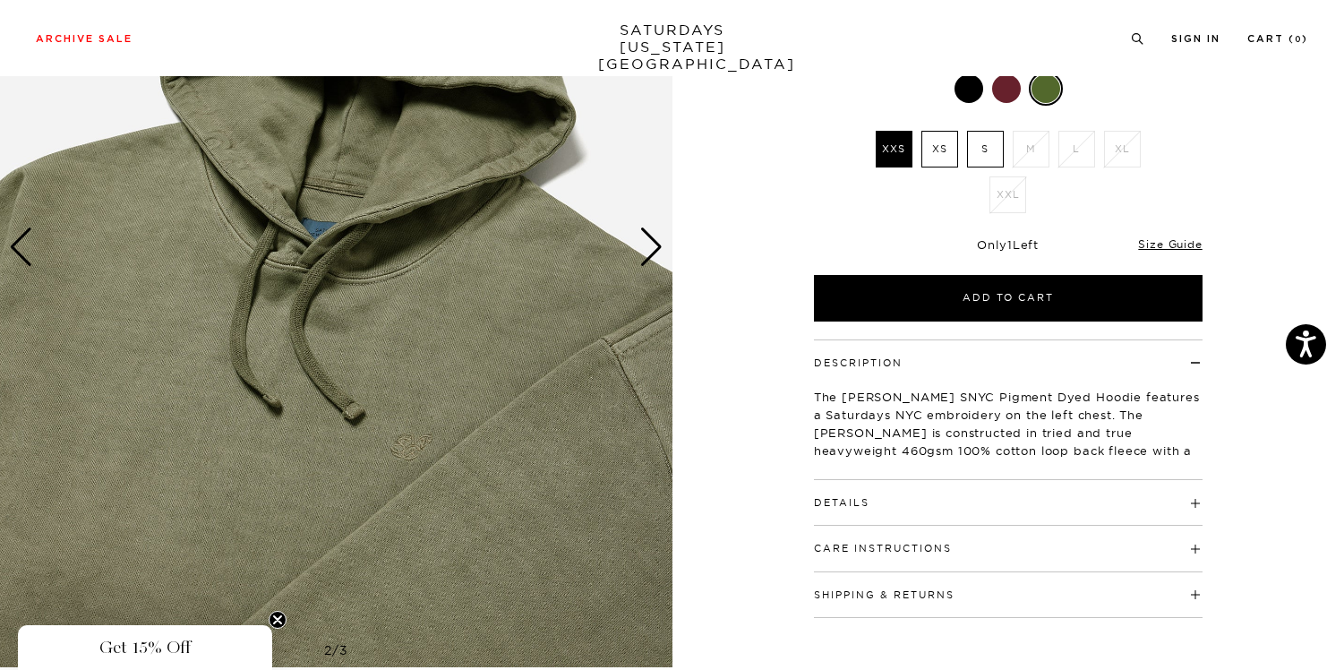
scroll to position [264, 0]
